Goal: Task Accomplishment & Management: Use online tool/utility

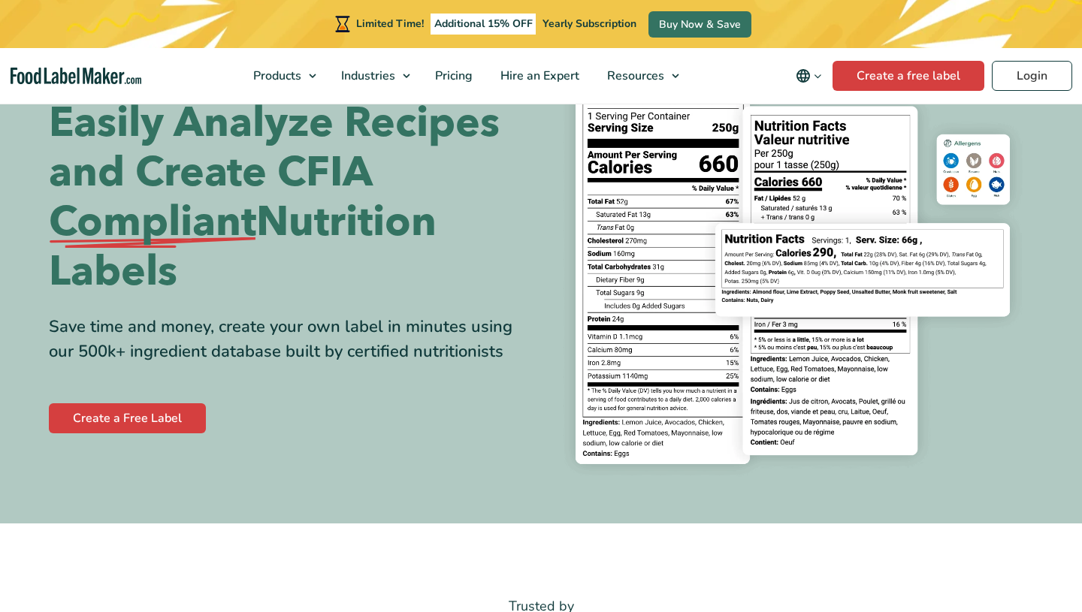
scroll to position [180, 0]
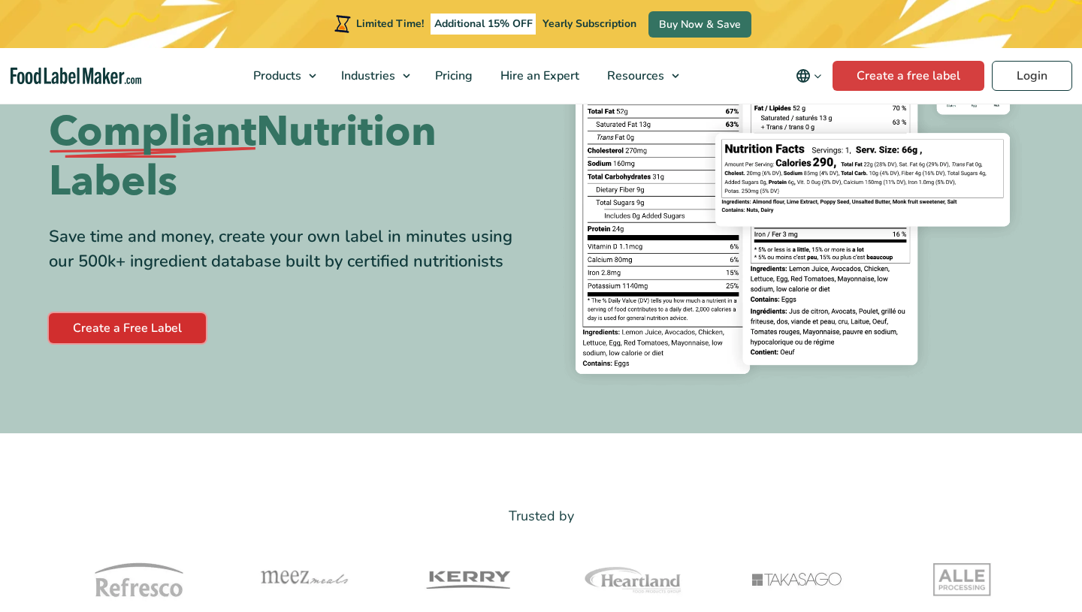
click at [141, 318] on link "Create a Free Label" at bounding box center [127, 328] width 157 height 30
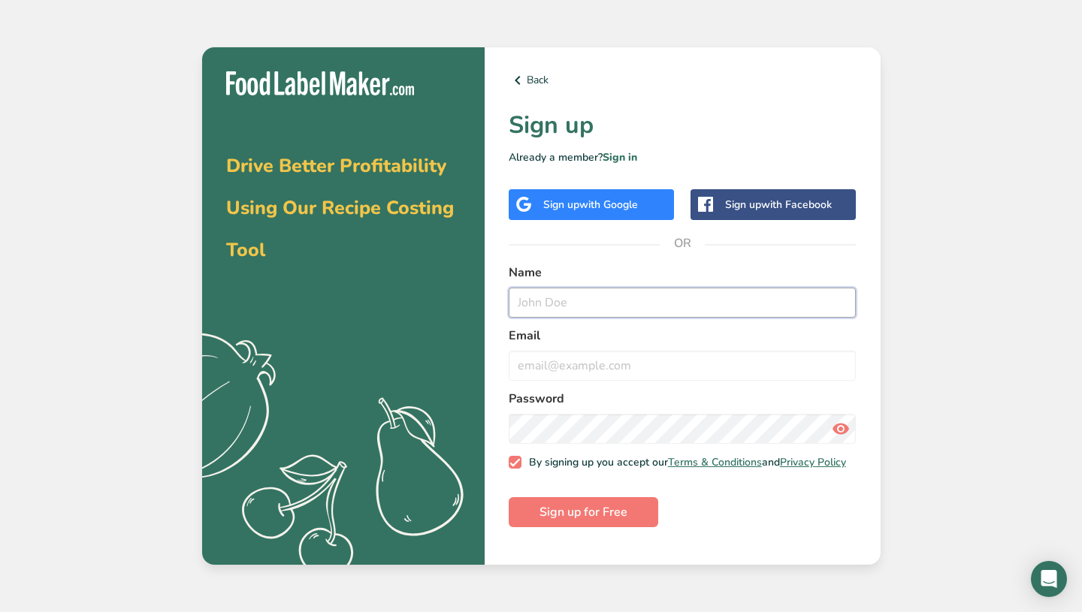
click at [552, 307] on input "text" at bounding box center [683, 303] width 348 height 30
click at [614, 201] on span "with Google" at bounding box center [608, 205] width 59 height 14
click at [621, 157] on link "Sign in" at bounding box center [620, 157] width 35 height 14
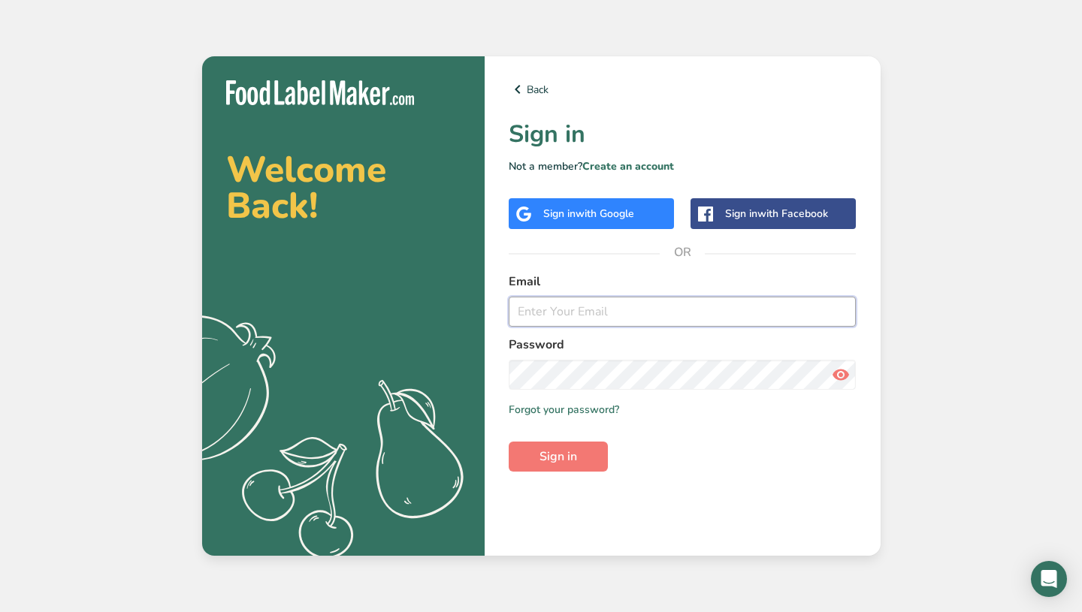
click at [540, 313] on input "email" at bounding box center [683, 312] width 348 height 30
type input "[EMAIL_ADDRESS][DOMAIN_NAME]"
click at [509, 442] on button "Sign in" at bounding box center [558, 457] width 99 height 30
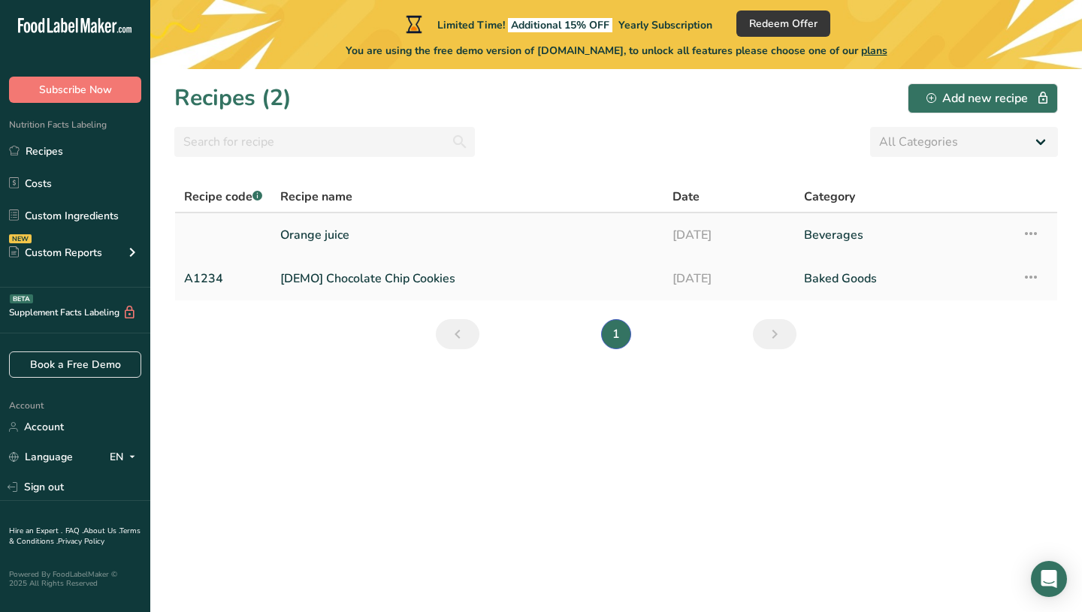
click at [350, 240] on link "Orange juice" at bounding box center [467, 235] width 374 height 32
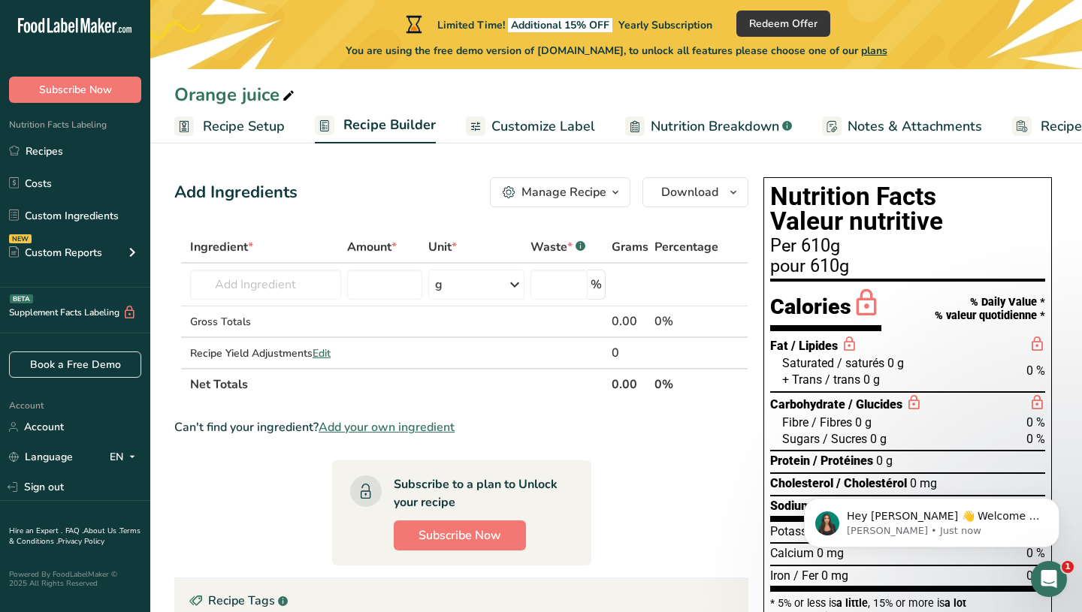
click at [676, 416] on section "Ingredient * Amount * Unit * Waste * .a-a{fill:#347362;}.b-a{fill:#fff;} Grams …" at bounding box center [461, 516] width 574 height 570
click at [257, 281] on input "text" at bounding box center [265, 285] width 151 height 30
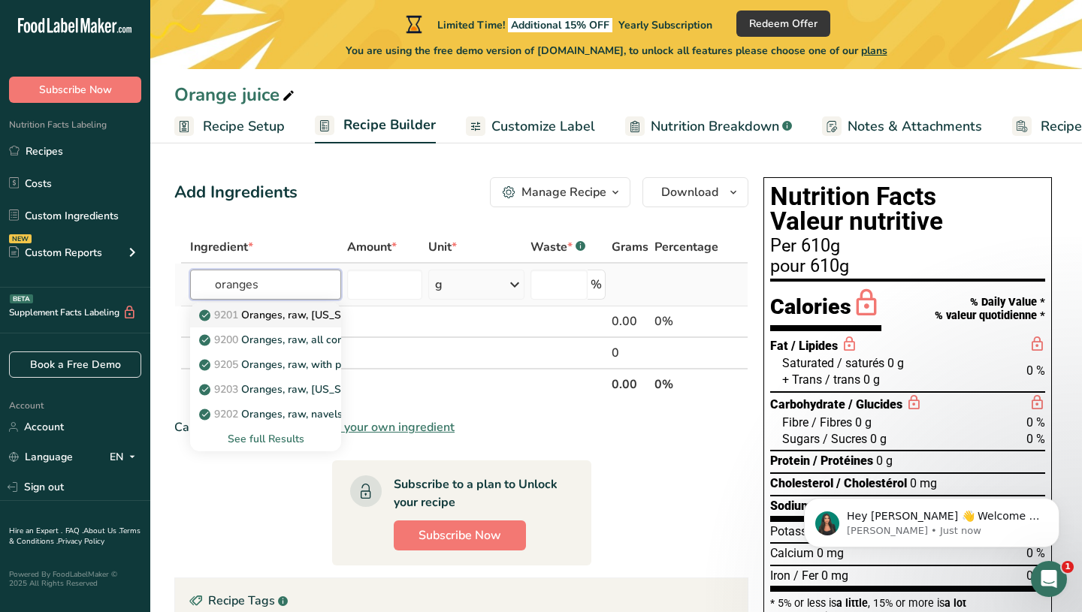
type input "oranges"
click at [304, 317] on p "9201 Oranges, raw, [US_STATE], [GEOGRAPHIC_DATA]" at bounding box center [311, 315] width 219 height 16
type input "Oranges, raw, [US_STATE], valencias"
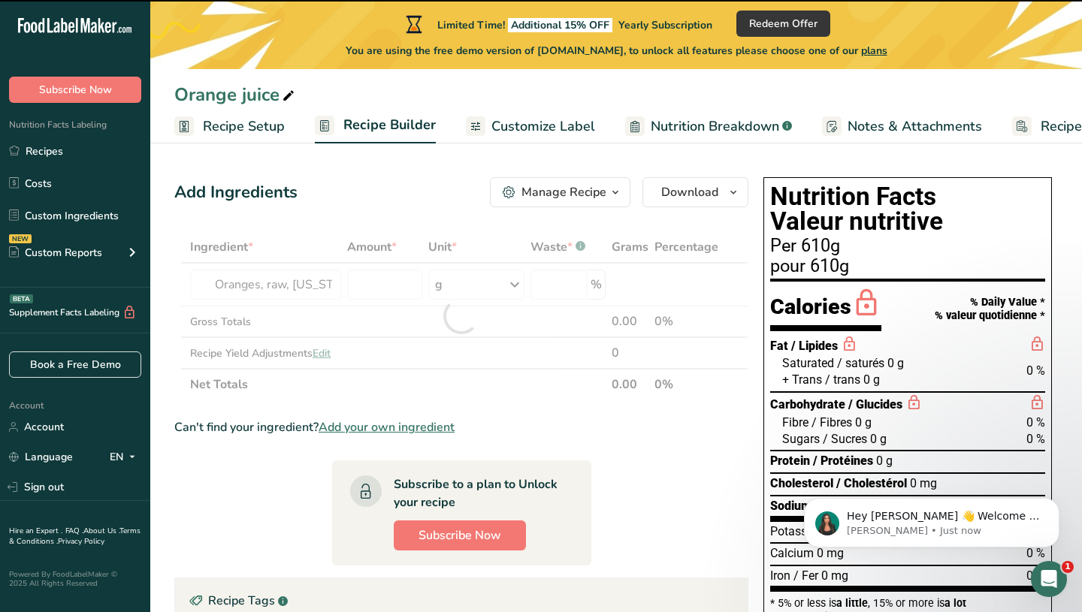
type input "0"
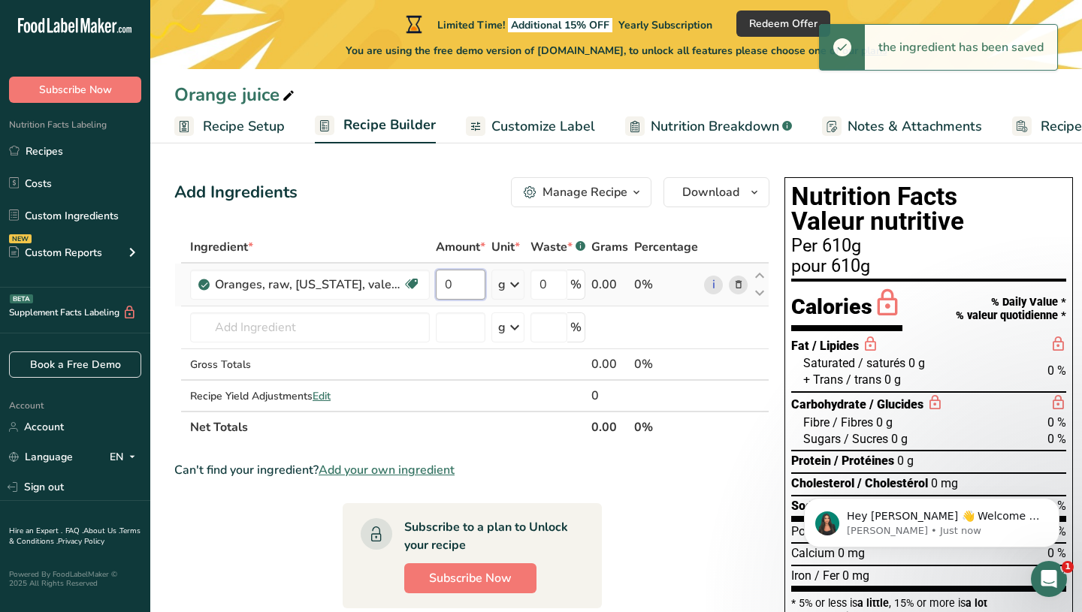
click at [473, 288] on input "0" at bounding box center [461, 285] width 50 height 30
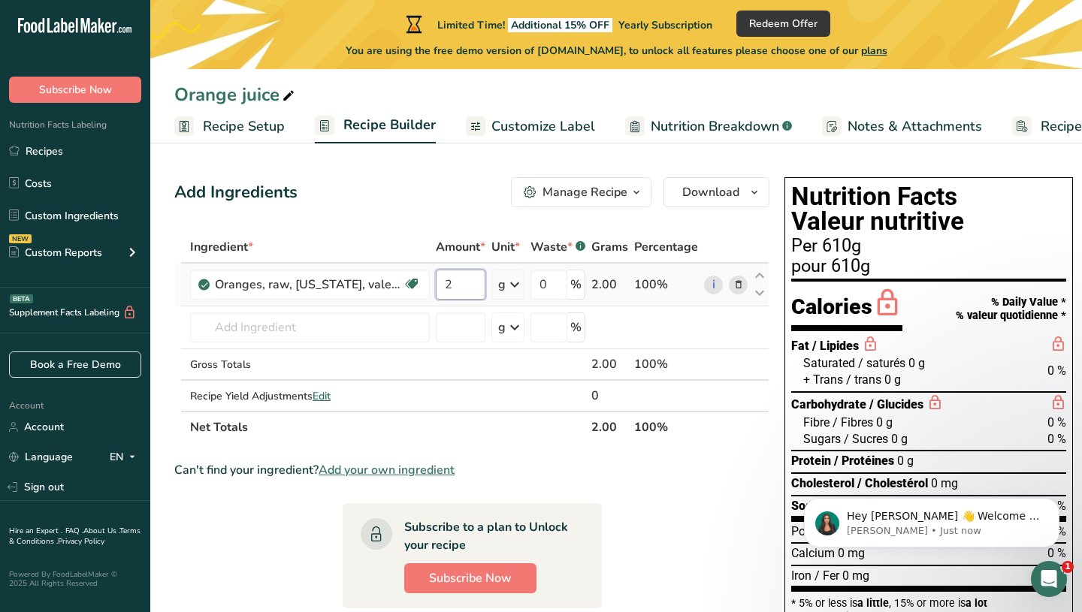
type input "2"
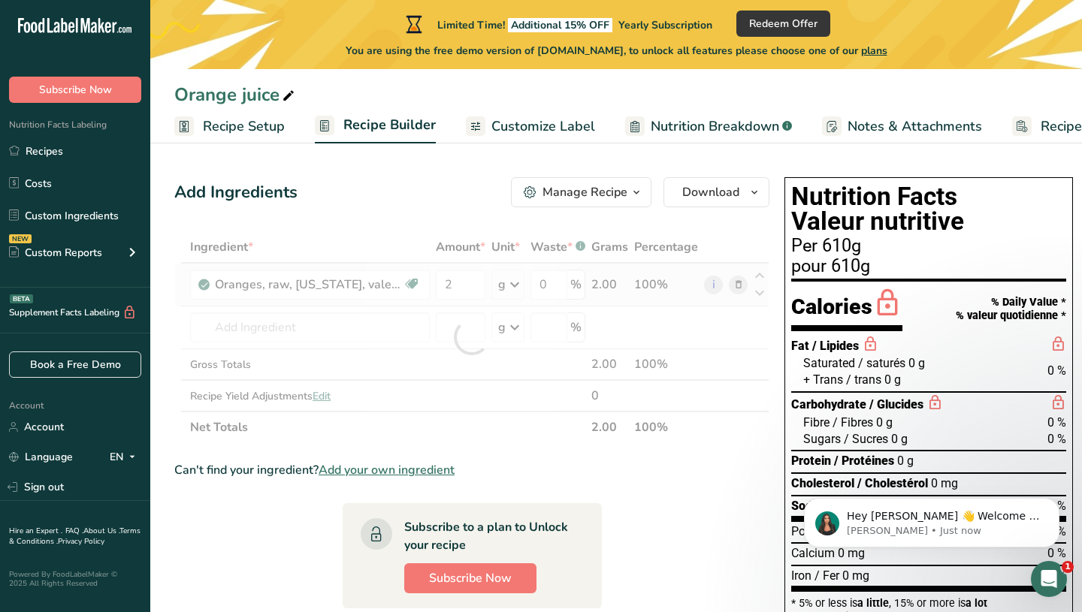
click at [514, 290] on div "Ingredient * Amount * Unit * Waste * .a-a{fill:#347362;}.b-a{fill:#fff;} Grams …" at bounding box center [471, 337] width 595 height 212
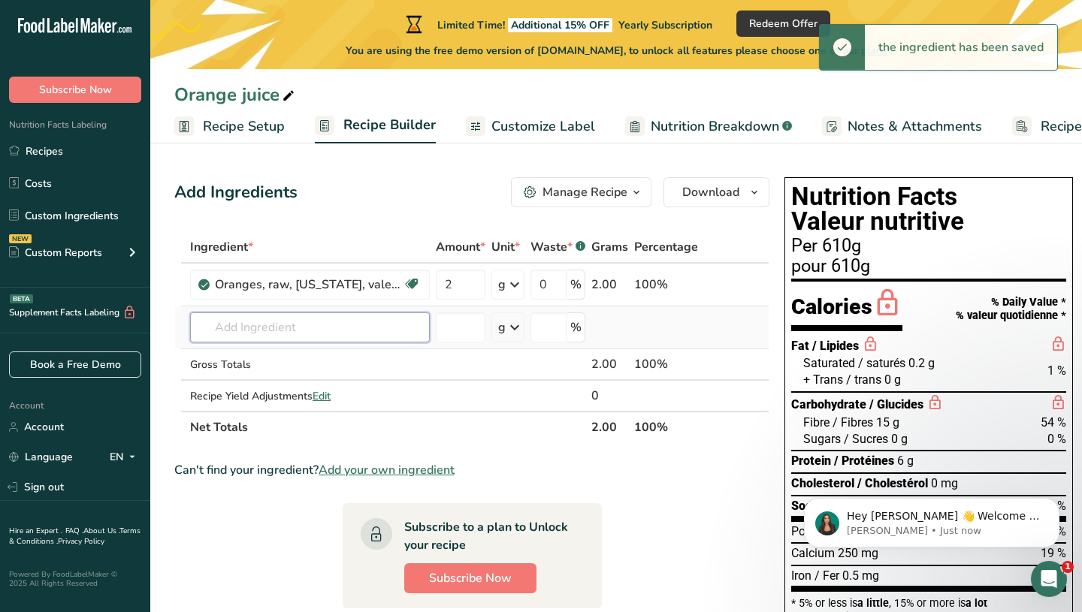
click at [289, 332] on input "text" at bounding box center [310, 328] width 240 height 30
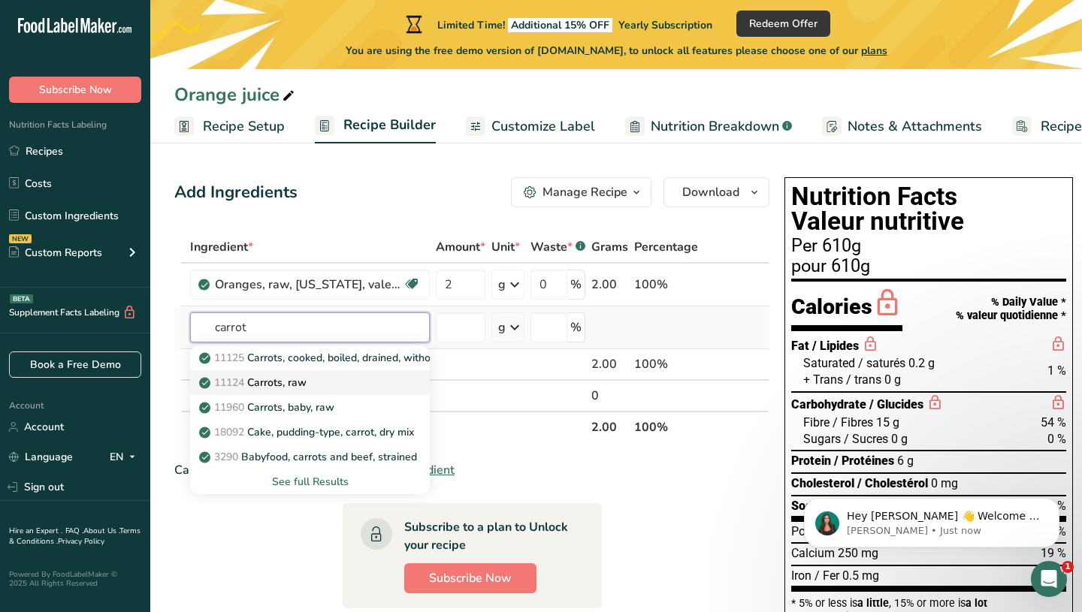
type input "carrot"
click at [313, 385] on div "11124 Carrots, raw" at bounding box center [298, 383] width 192 height 16
type input "Carrots, raw"
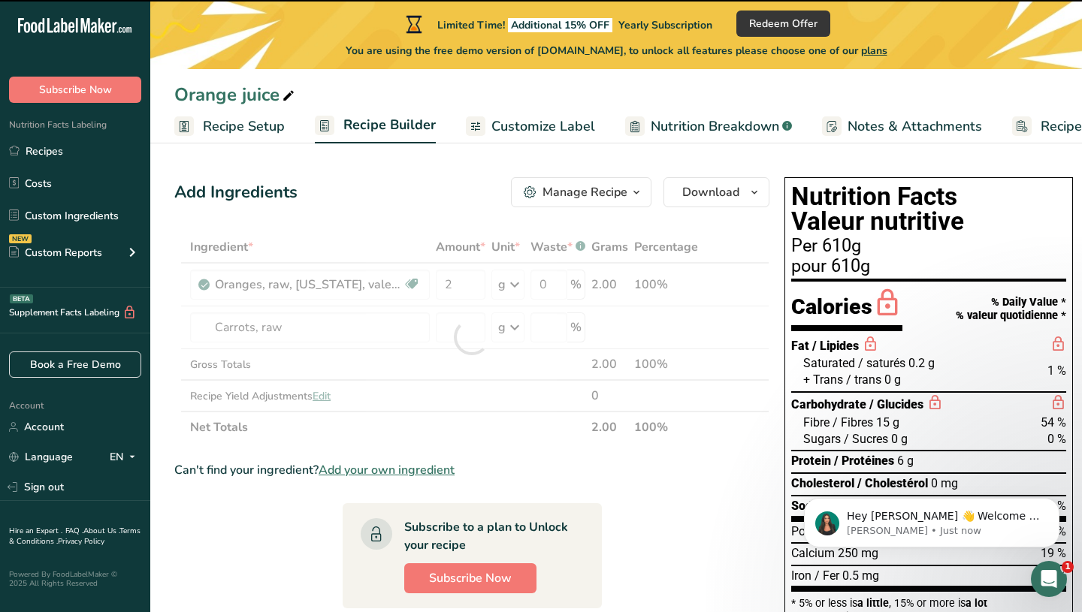
type input "0"
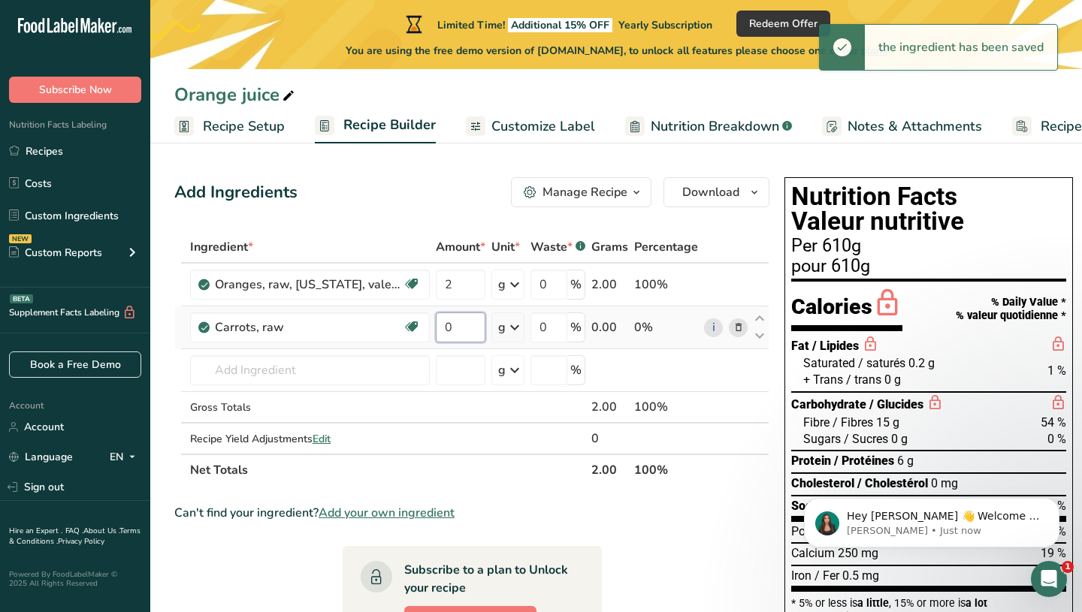
click at [458, 329] on input "0" at bounding box center [461, 328] width 50 height 30
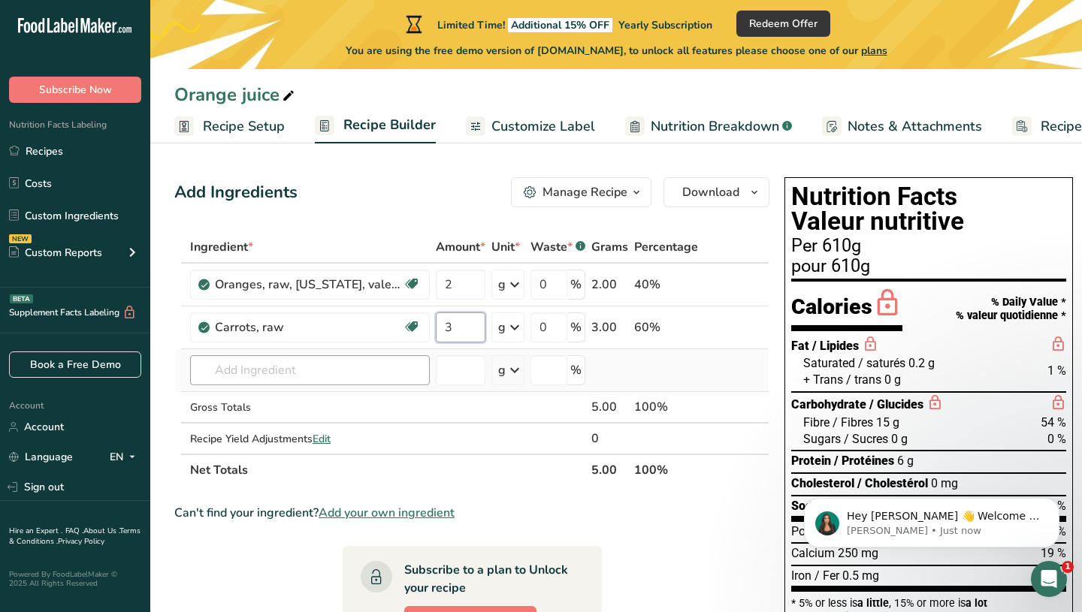
type input "3"
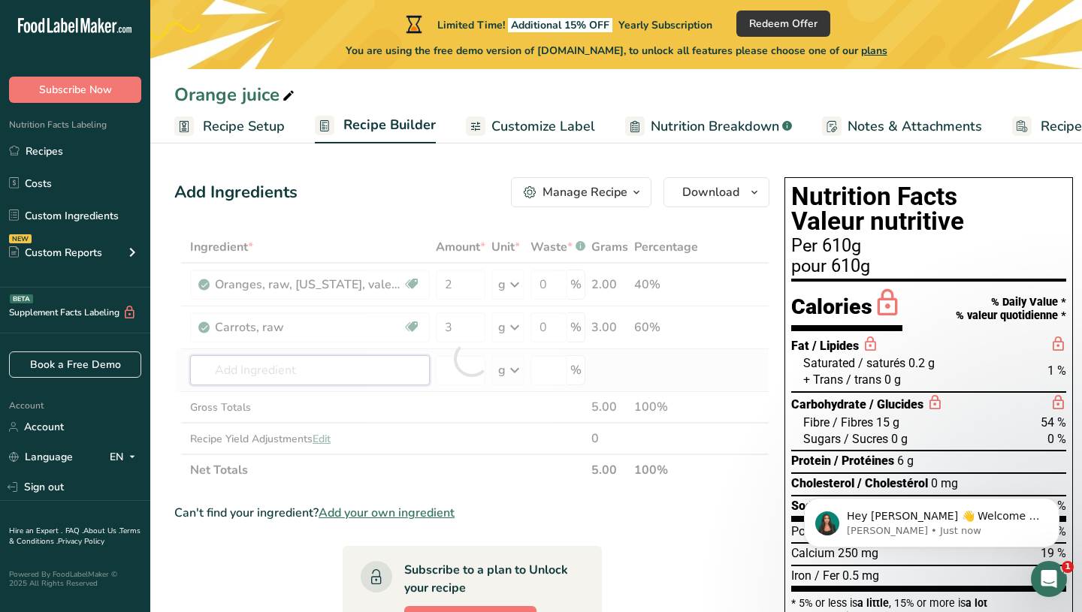
click at [345, 379] on div "Ingredient * Amount * Unit * Waste * .a-a{fill:#347362;}.b-a{fill:#fff;} Grams …" at bounding box center [471, 358] width 595 height 255
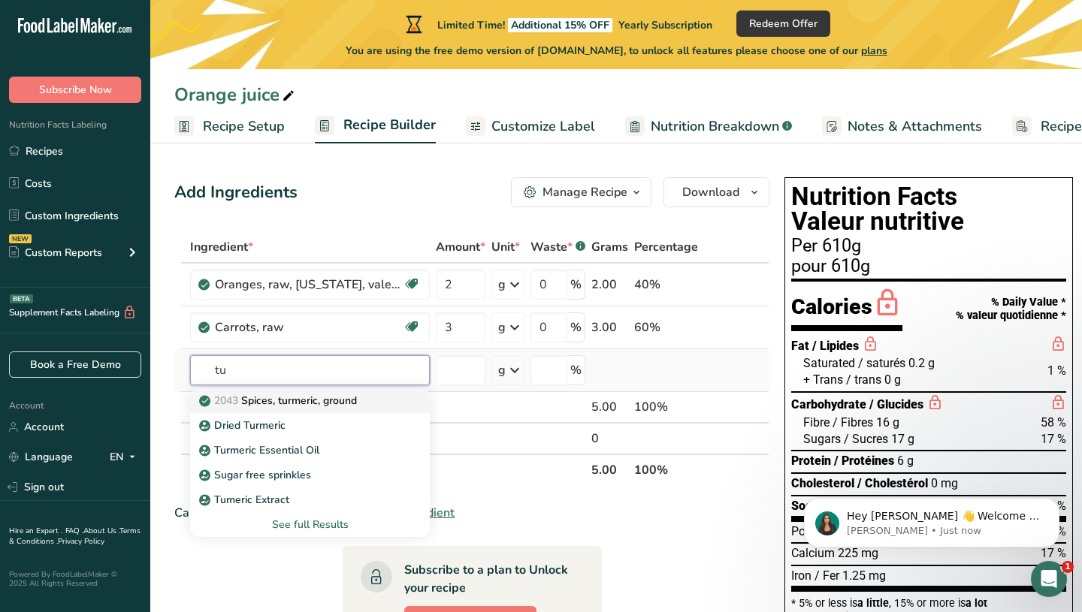
type input "t"
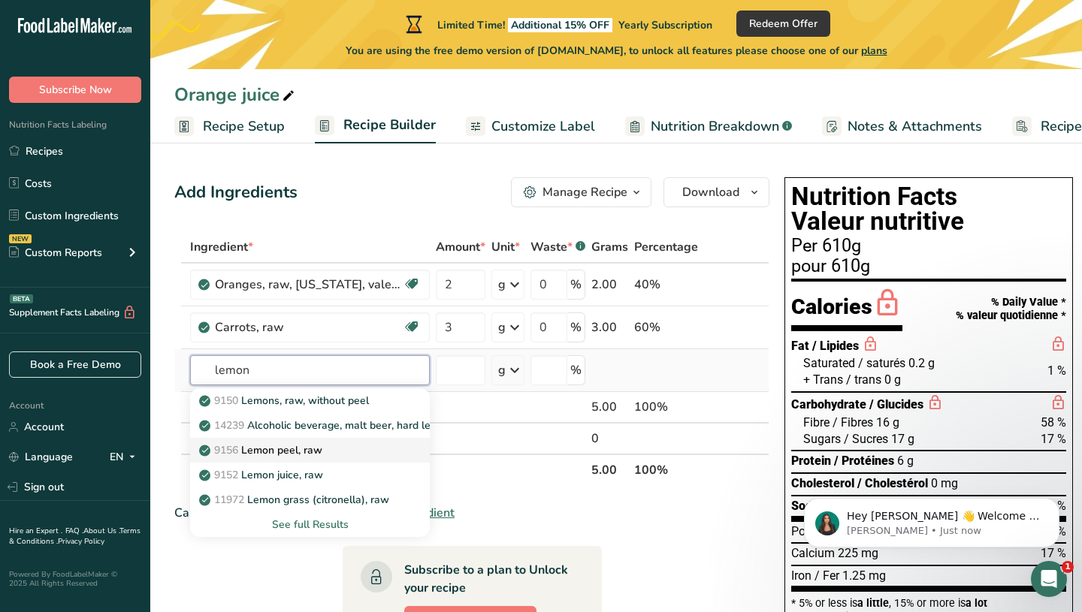
type input "lemon"
click at [316, 448] on p "9156 Lemon peel, raw" at bounding box center [262, 451] width 120 height 16
type input "Lemon peel, raw"
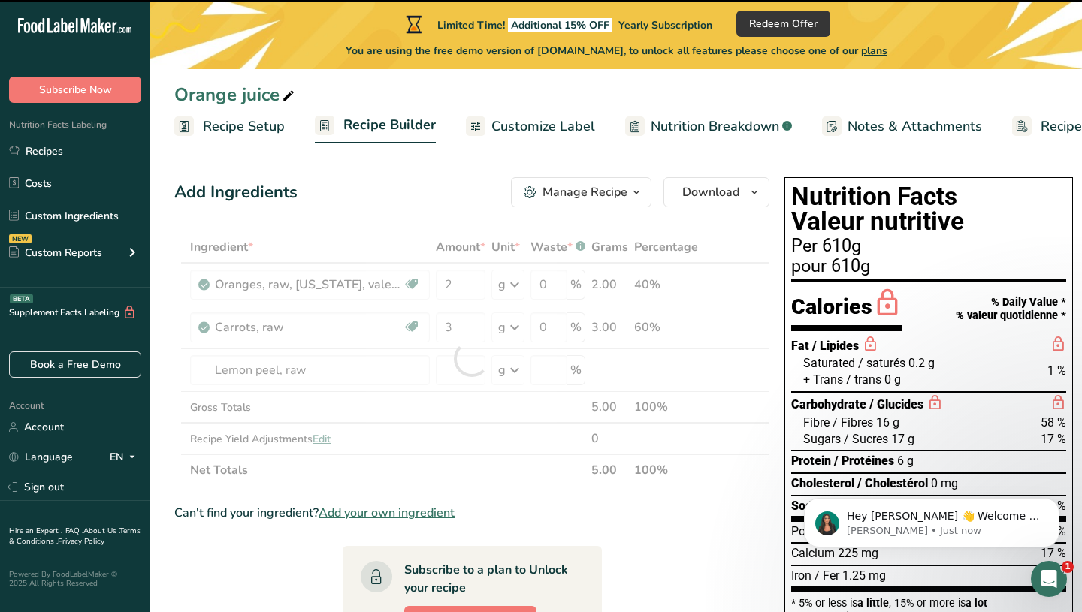
type input "0"
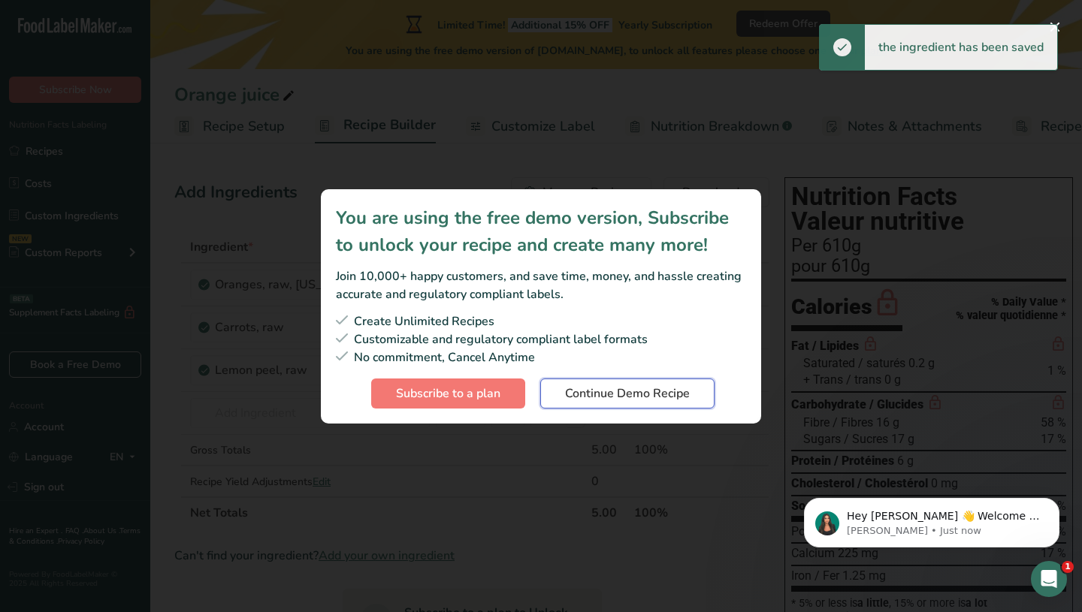
click at [642, 394] on span "Continue Demo Recipe" at bounding box center [627, 394] width 125 height 18
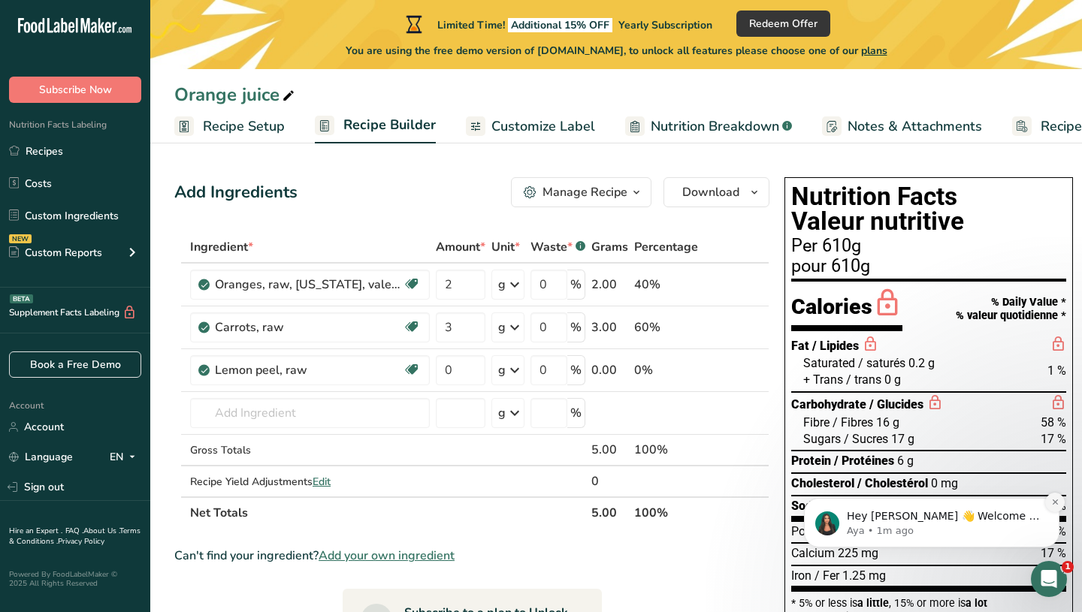
click at [1057, 509] on button "Dismiss notification" at bounding box center [1055, 503] width 20 height 20
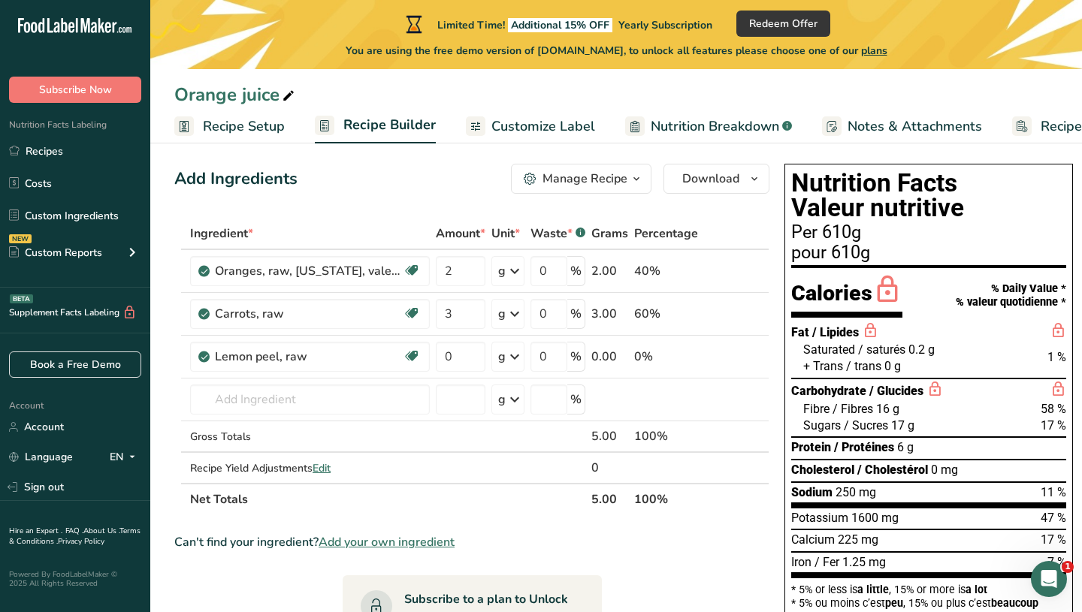
scroll to position [8, 0]
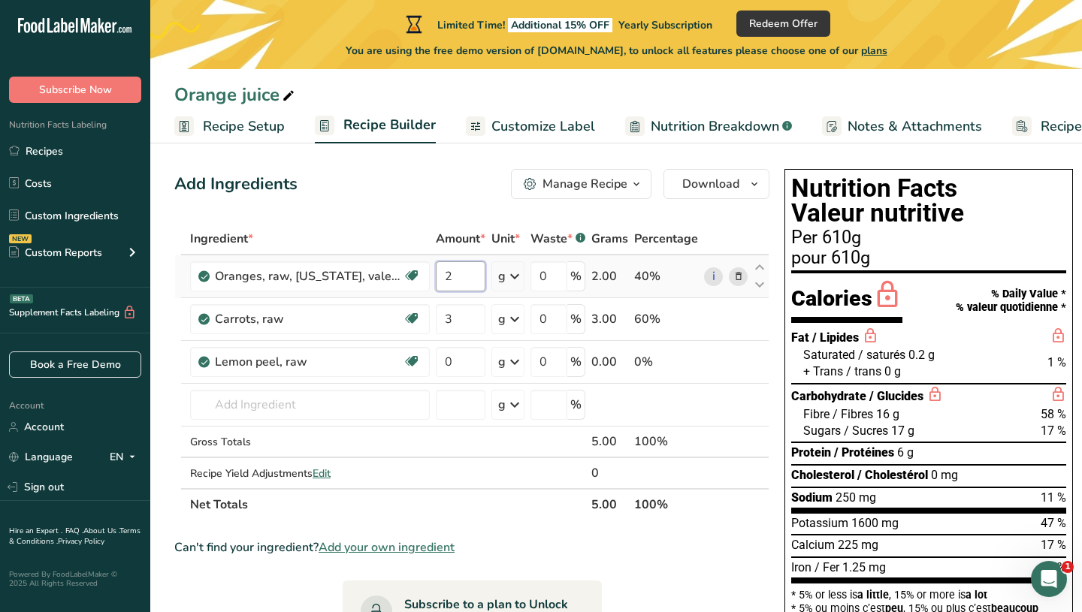
click at [470, 277] on input "2" at bounding box center [461, 276] width 50 height 30
type input "4"
click at [456, 325] on div "Ingredient * Amount * Unit * Waste * .a-a{fill:#347362;}.b-a{fill:#fff;} Grams …" at bounding box center [471, 372] width 595 height 298
click at [452, 361] on div "Ingredient * Amount * Unit * Waste * .a-a{fill:#347362;}.b-a{fill:#fff;} Grams …" at bounding box center [471, 372] width 595 height 298
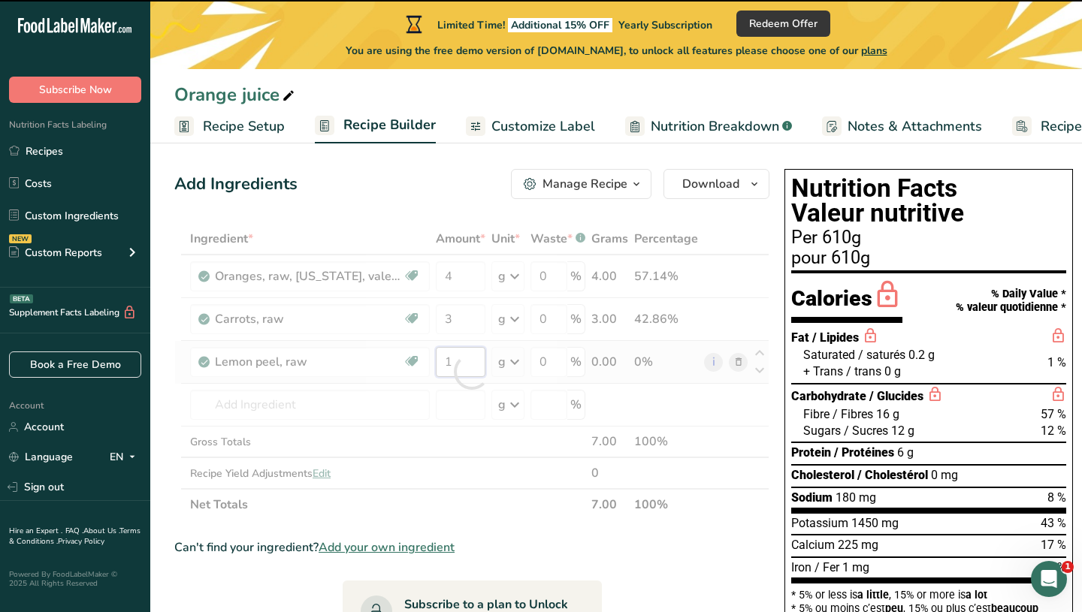
type input "0"
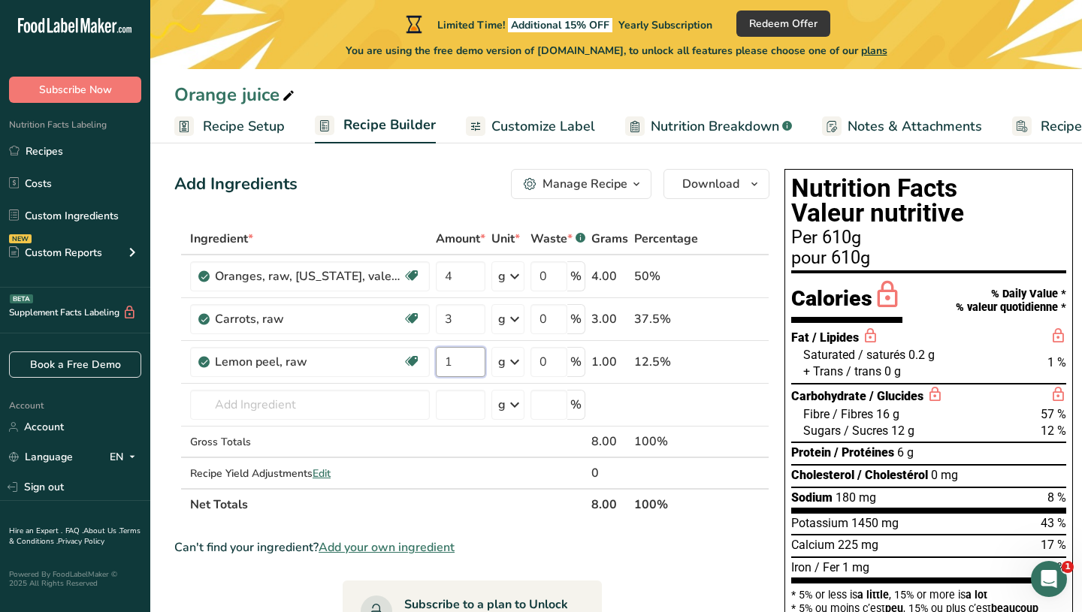
type input "0.999999"
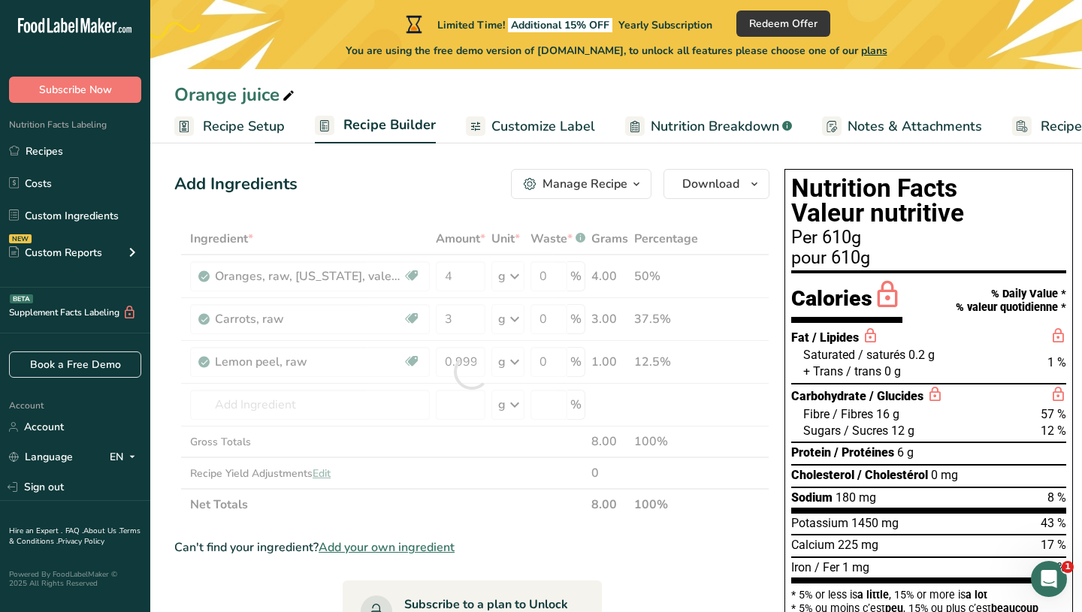
click at [883, 157] on section "Add Ingredients Manage Recipe Delete Recipe Duplicate Recipe Scale Recipe Save …" at bounding box center [616, 602] width 932 height 926
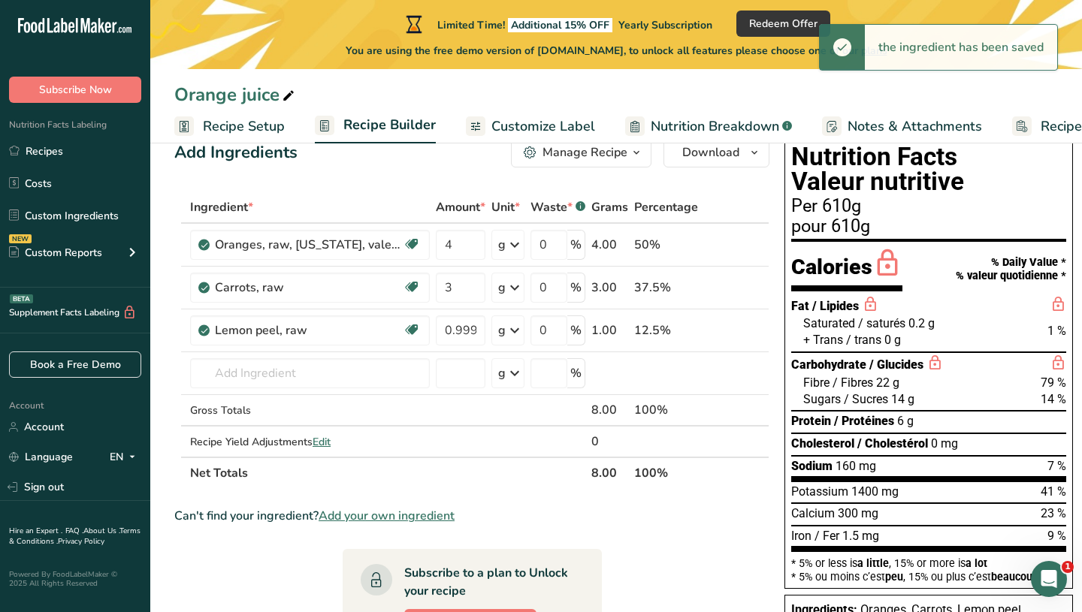
scroll to position [38, 0]
